Goal: Task Accomplishment & Management: Manage account settings

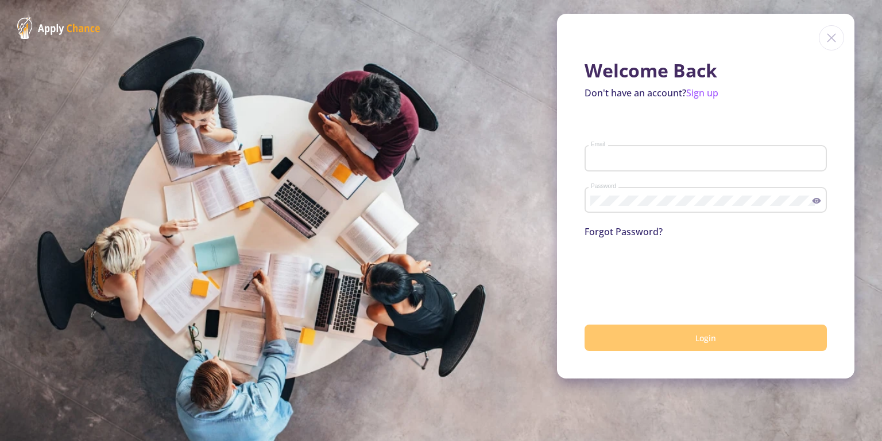
type input "[EMAIL_ADDRESS][DOMAIN_NAME]"
click at [692, 340] on button "Login" at bounding box center [705, 338] width 242 height 27
click at [688, 331] on button "Login" at bounding box center [705, 338] width 242 height 27
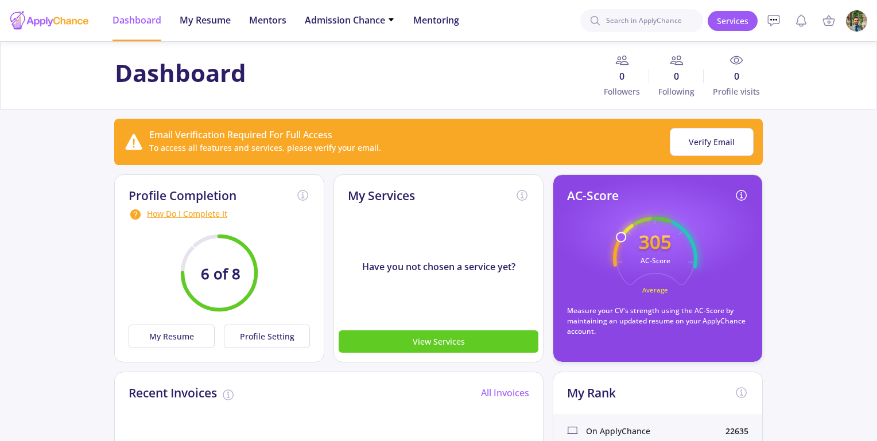
click at [855, 25] on img at bounding box center [857, 21] width 22 height 22
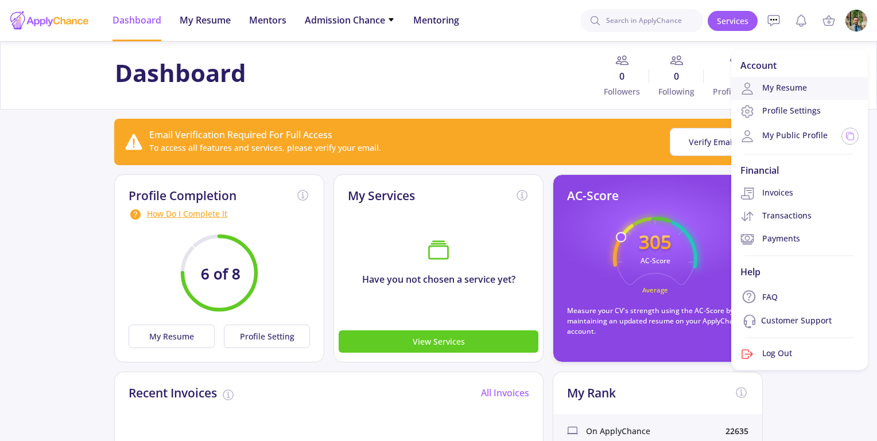
click at [781, 92] on link "My Resume" at bounding box center [799, 88] width 137 height 23
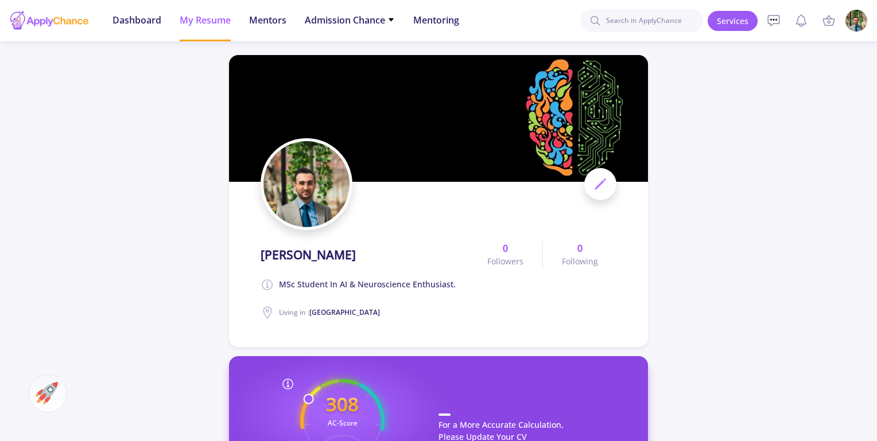
click at [607, 188] on icon at bounding box center [601, 184] width 14 height 14
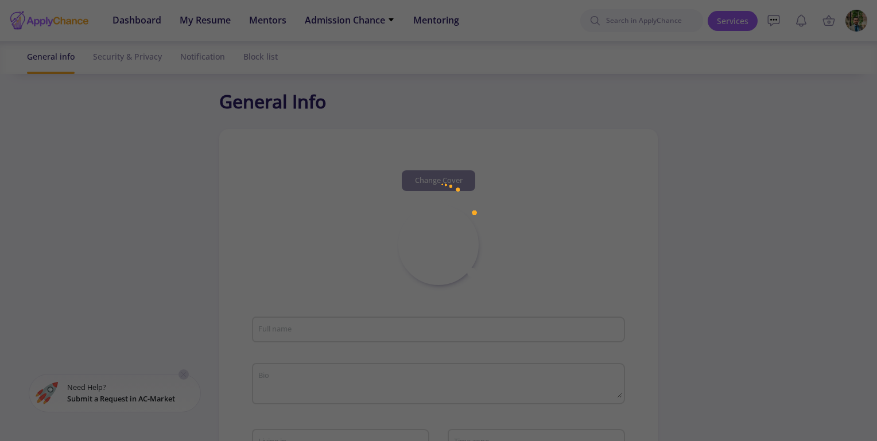
type input "[PERSON_NAME]"
type textarea "MSc student in AI & neuroscience enthusiast."
type input "[GEOGRAPHIC_DATA]"
type input "(UTC+03:30) [GEOGRAPHIC_DATA]"
type input "ParhamHasani"
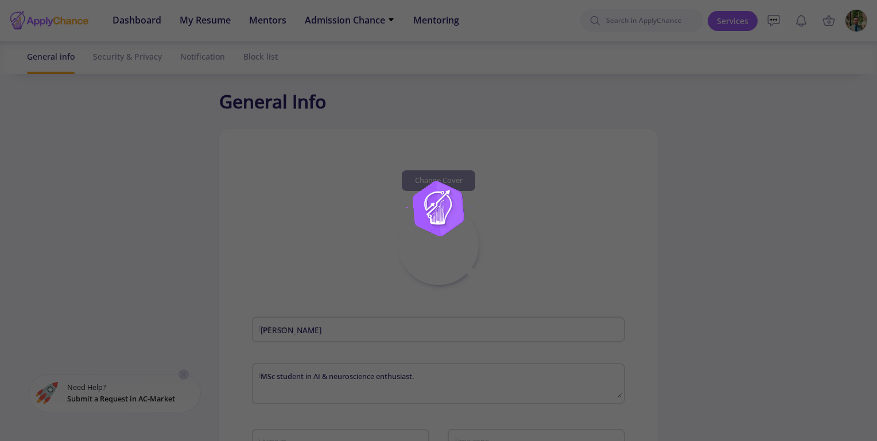
type input "[EMAIL_ADDRESS][DOMAIN_NAME]"
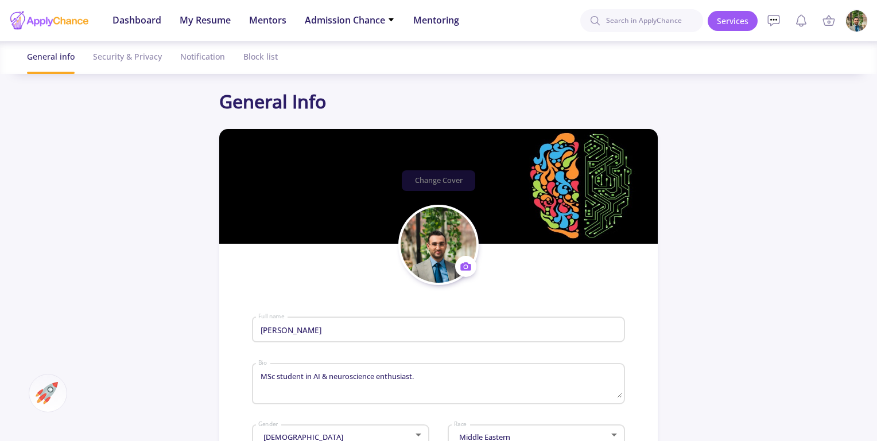
click at [854, 23] on img at bounding box center [857, 21] width 22 height 22
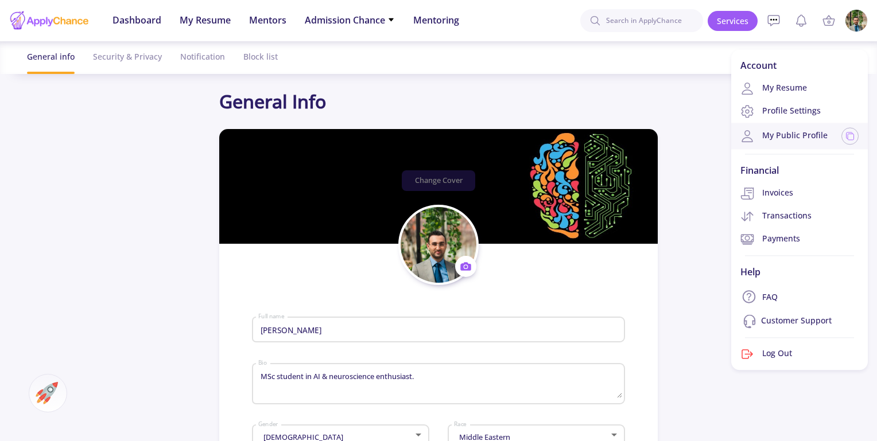
click at [786, 140] on link "My Public Profile" at bounding box center [784, 136] width 87 height 14
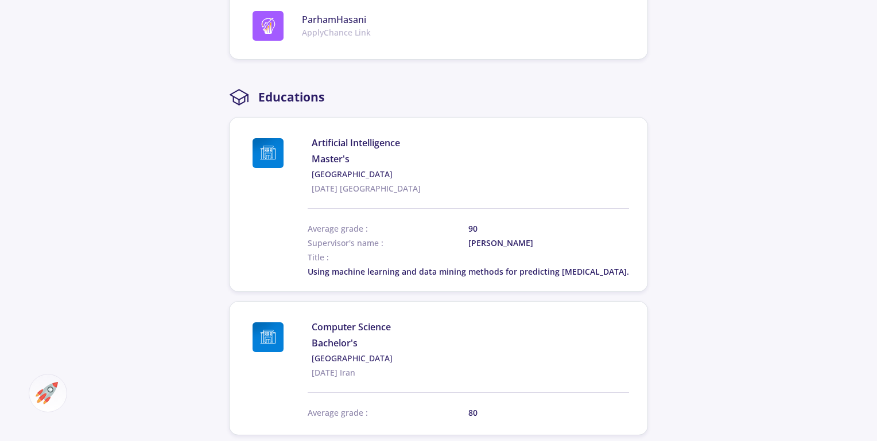
scroll to position [661, 0]
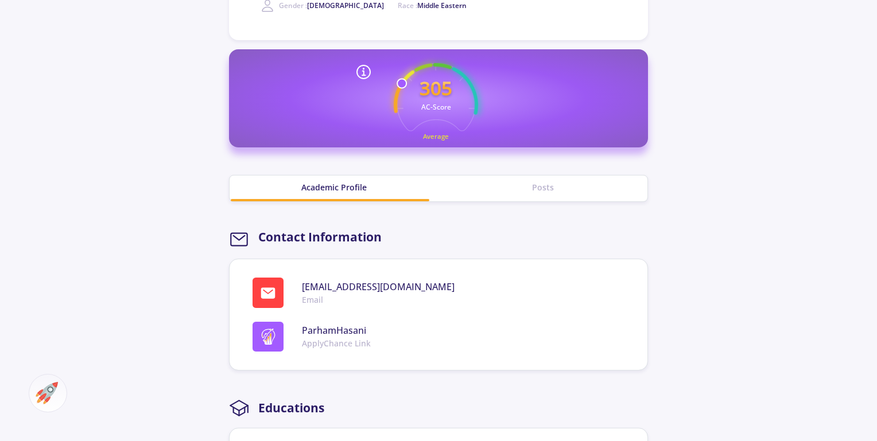
click at [520, 192] on div "Posts" at bounding box center [543, 187] width 209 height 12
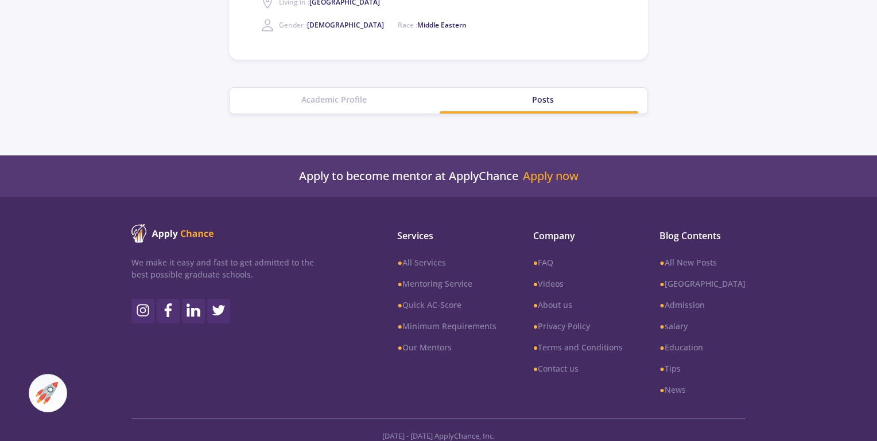
scroll to position [0, 0]
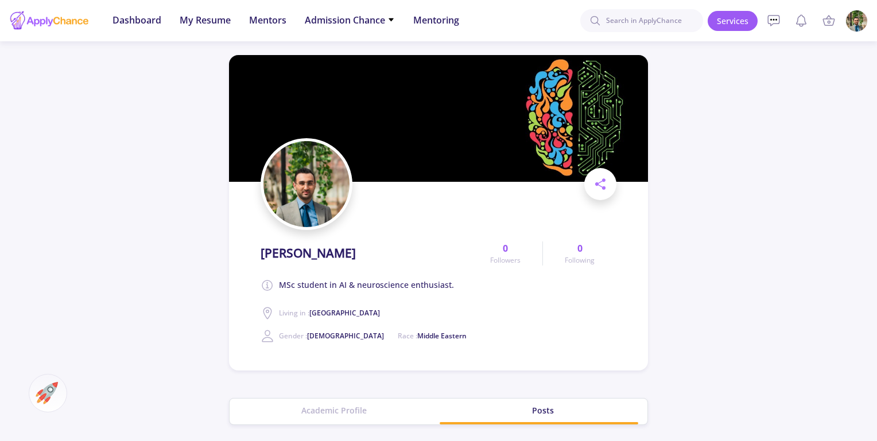
click at [859, 25] on img at bounding box center [857, 21] width 22 height 22
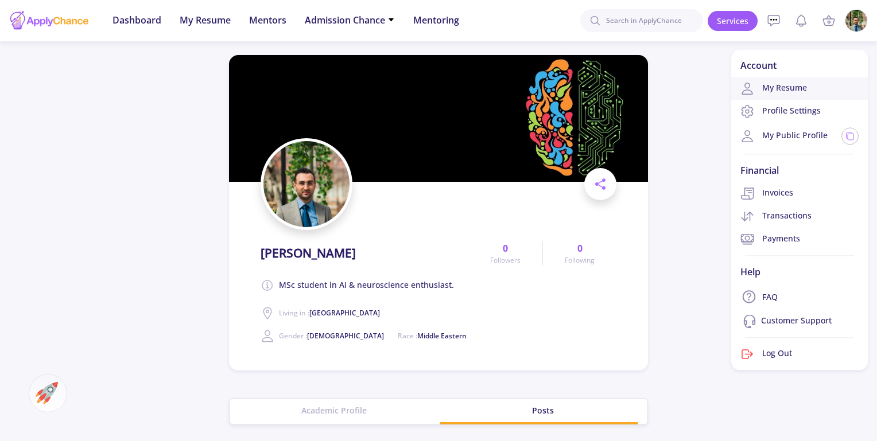
click at [783, 98] on link "My Resume" at bounding box center [799, 88] width 137 height 23
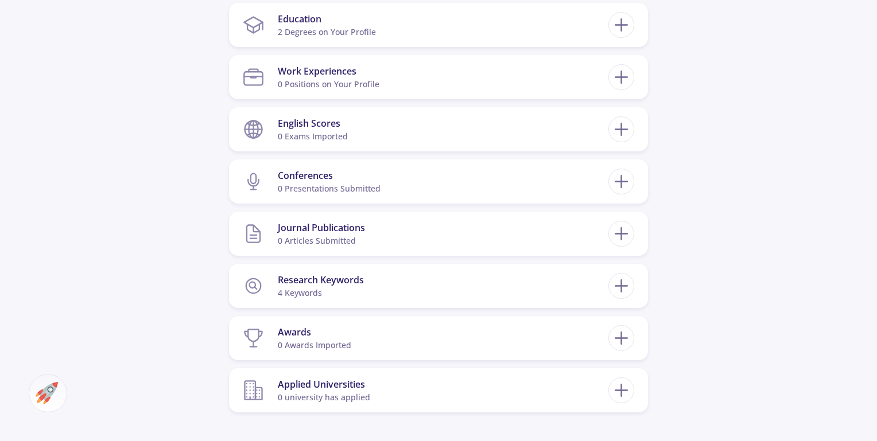
scroll to position [606, 0]
